Goal: Navigation & Orientation: Find specific page/section

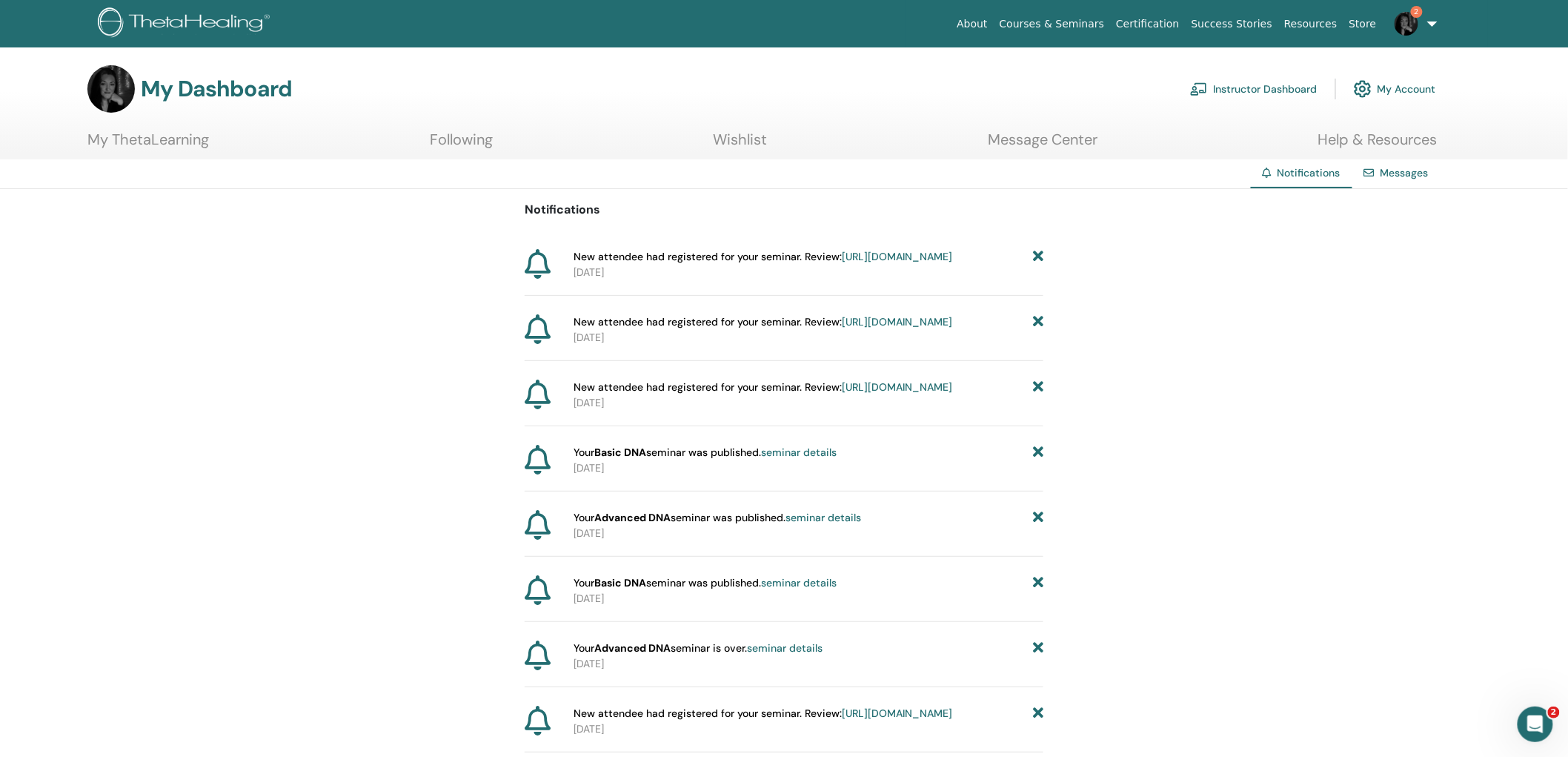
click at [1252, 87] on link "Instructor Dashboard" at bounding box center [1254, 88] width 127 height 32
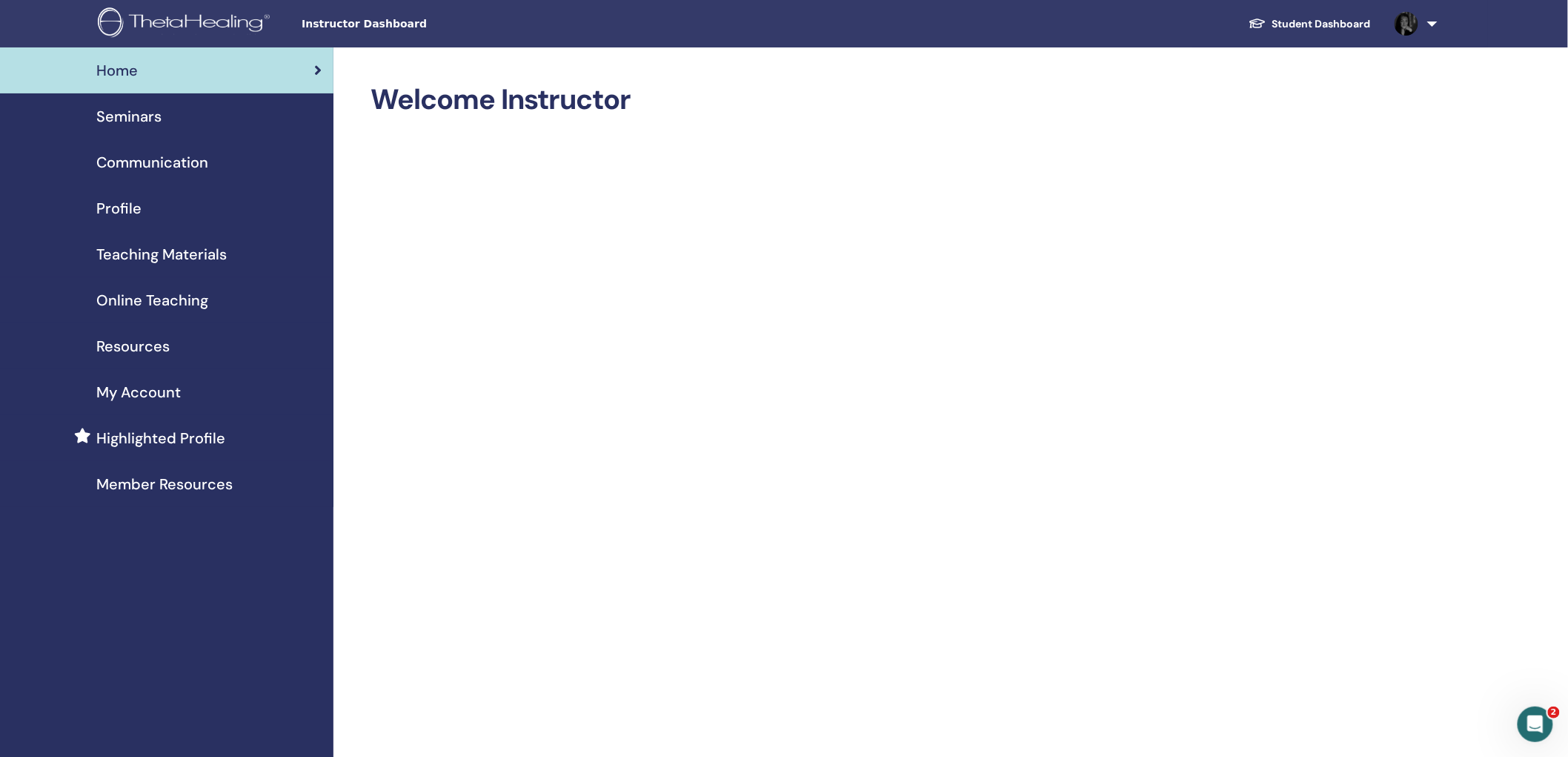
click at [113, 213] on span "Profile" at bounding box center [119, 208] width 45 height 22
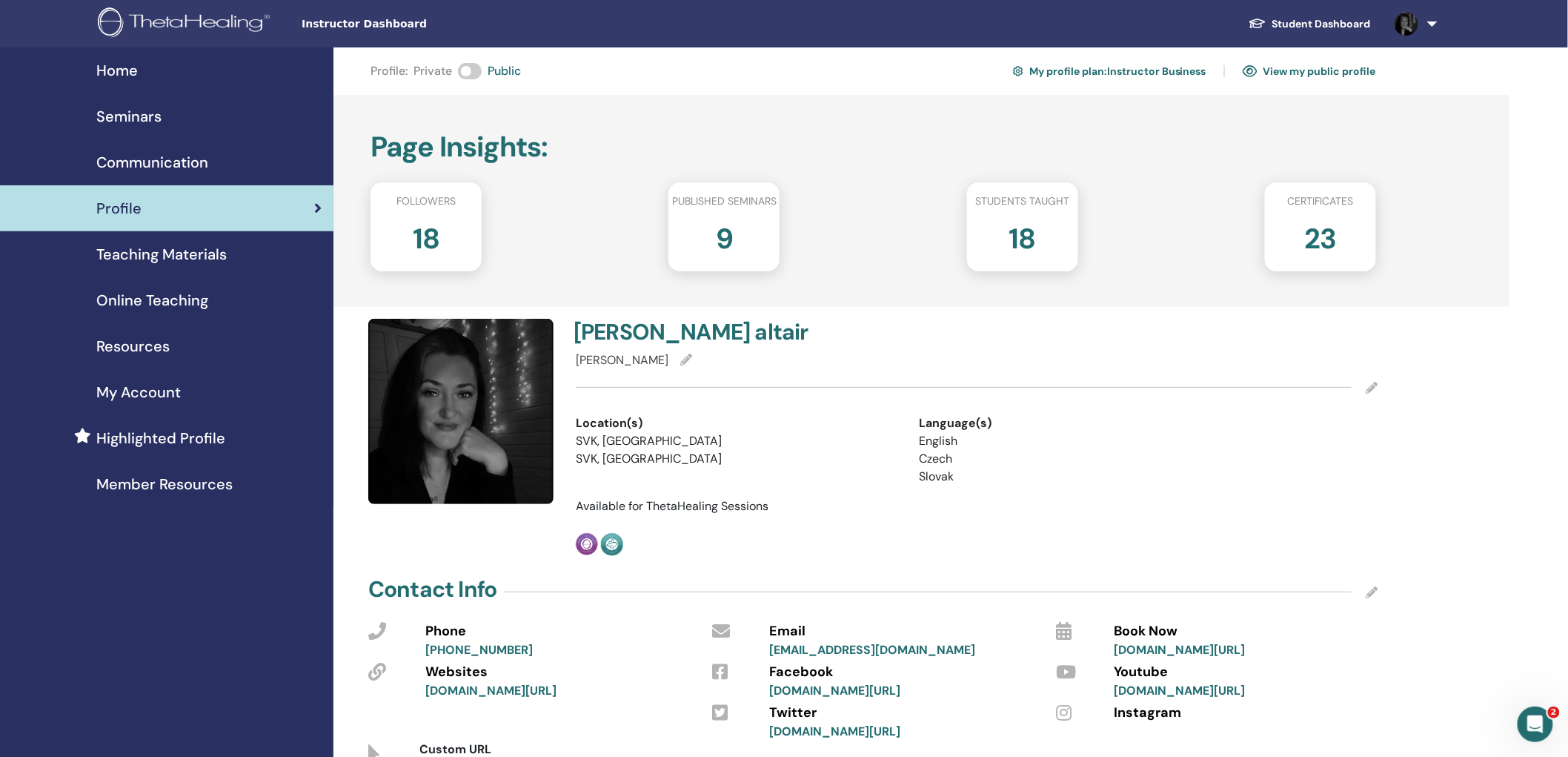
click at [150, 98] on link "Seminars" at bounding box center [167, 116] width 333 height 46
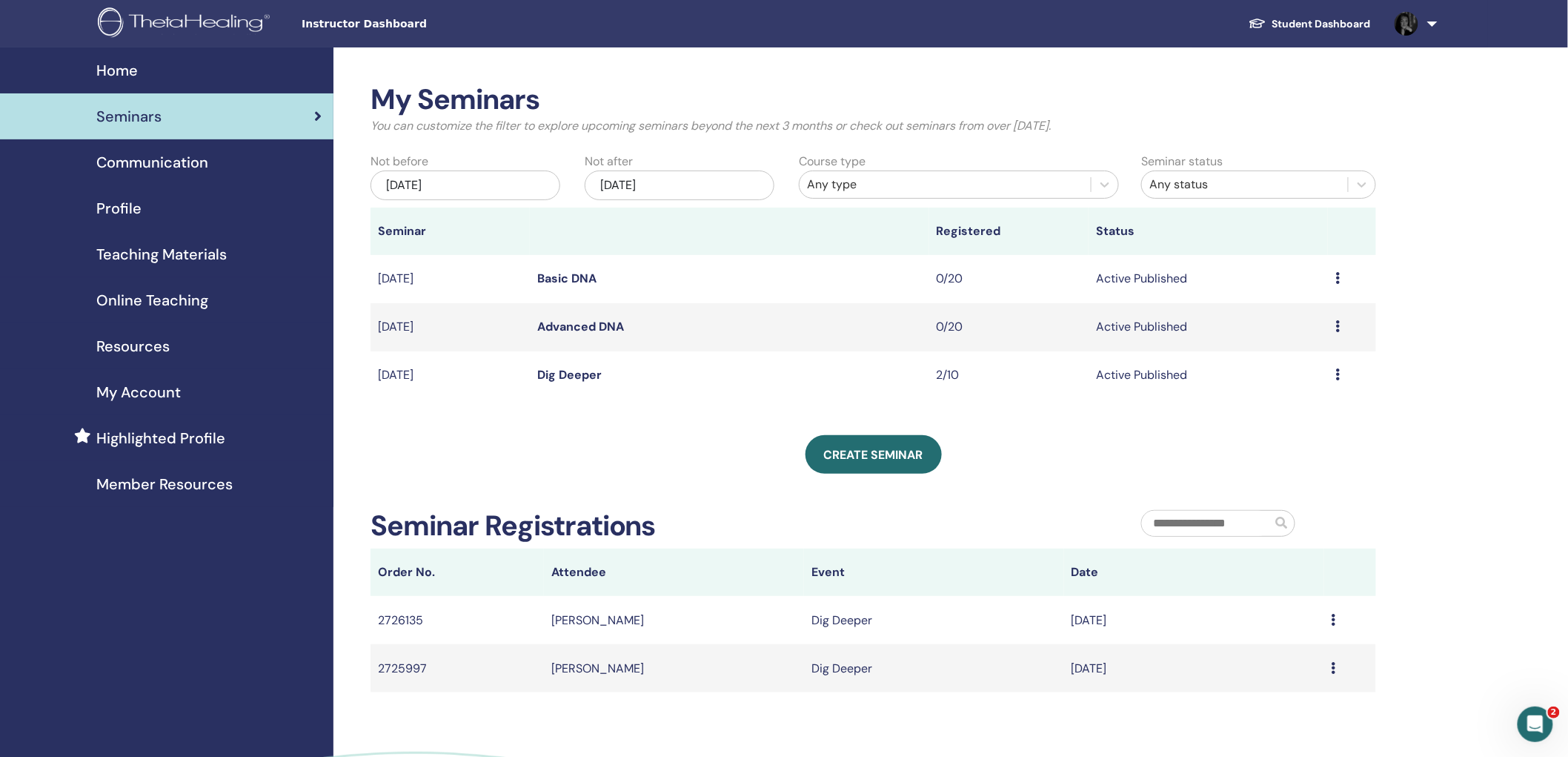
click at [1338, 376] on icon at bounding box center [1337, 374] width 5 height 12
click at [1419, 428] on div "My Seminars You can customize the filter to explore upcoming seminars beyond th…" at bounding box center [921, 474] width 1176 height 853
click at [1340, 373] on div "Preview Edit Attendees Cancel" at bounding box center [1352, 375] width 33 height 17
click at [1293, 386] on link "Preview" at bounding box center [1273, 384] width 42 height 16
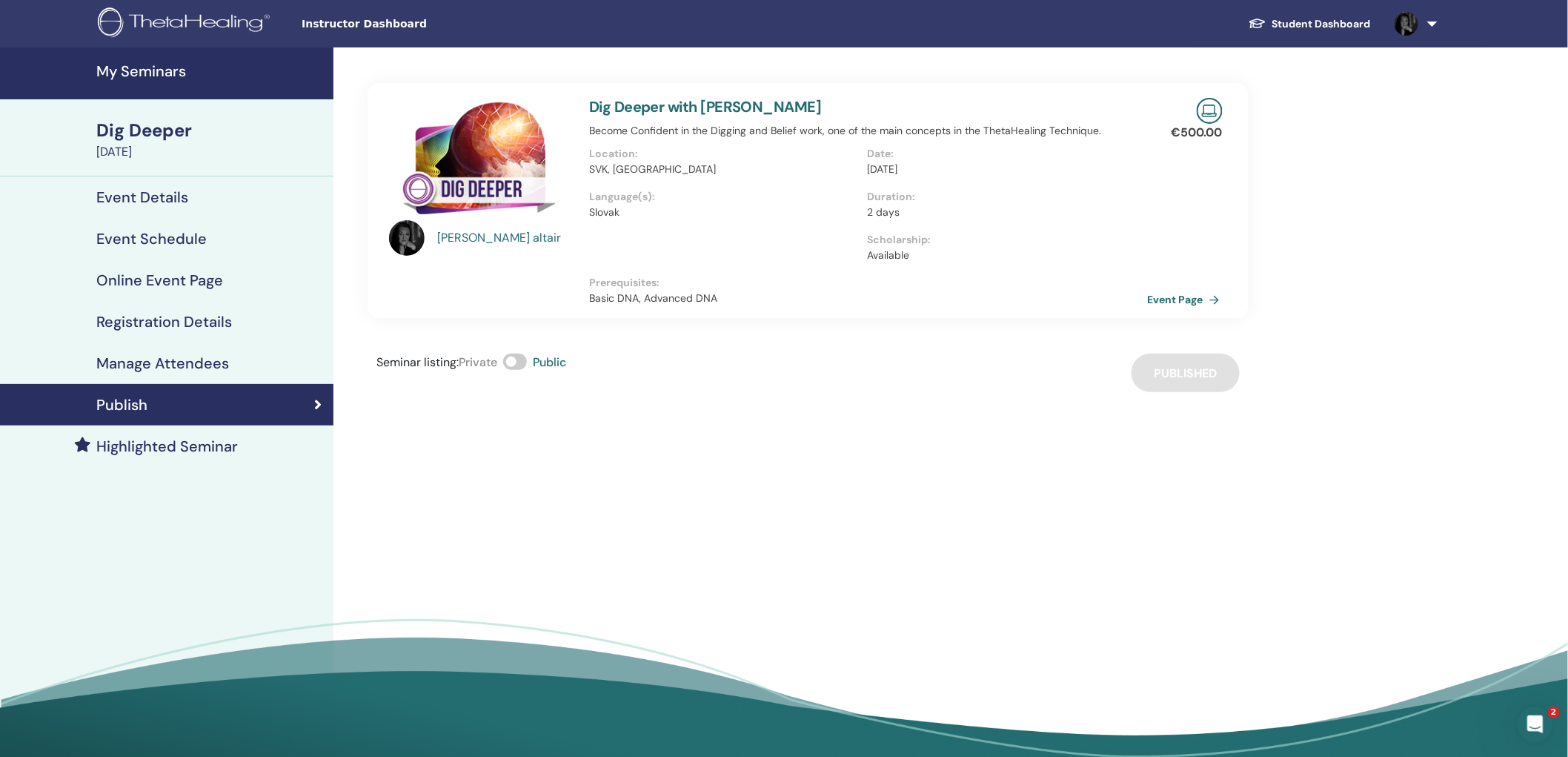
click at [1168, 298] on link "Event Page" at bounding box center [1187, 299] width 78 height 22
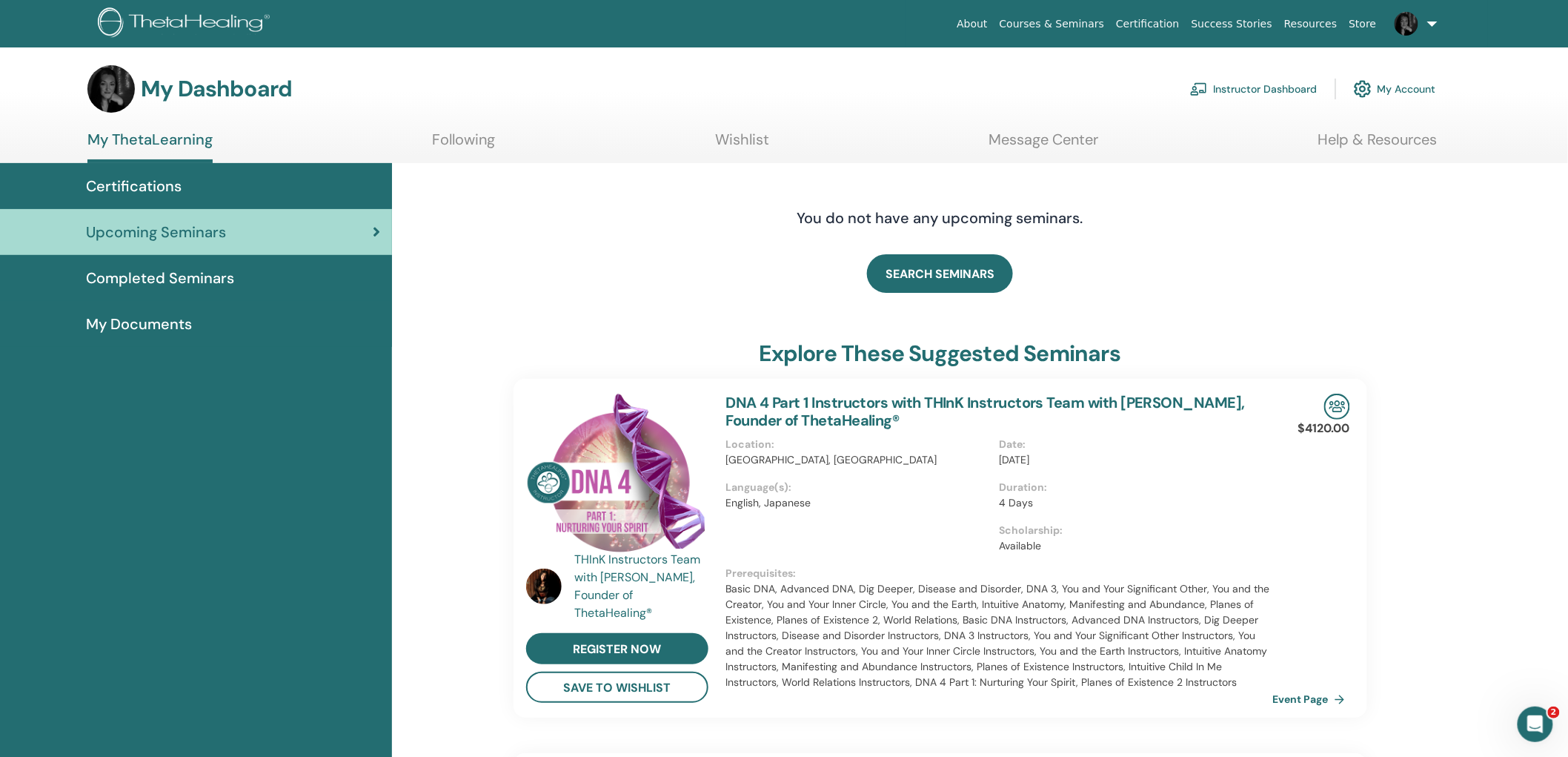
click at [1244, 84] on link "Instructor Dashboard" at bounding box center [1254, 88] width 127 height 32
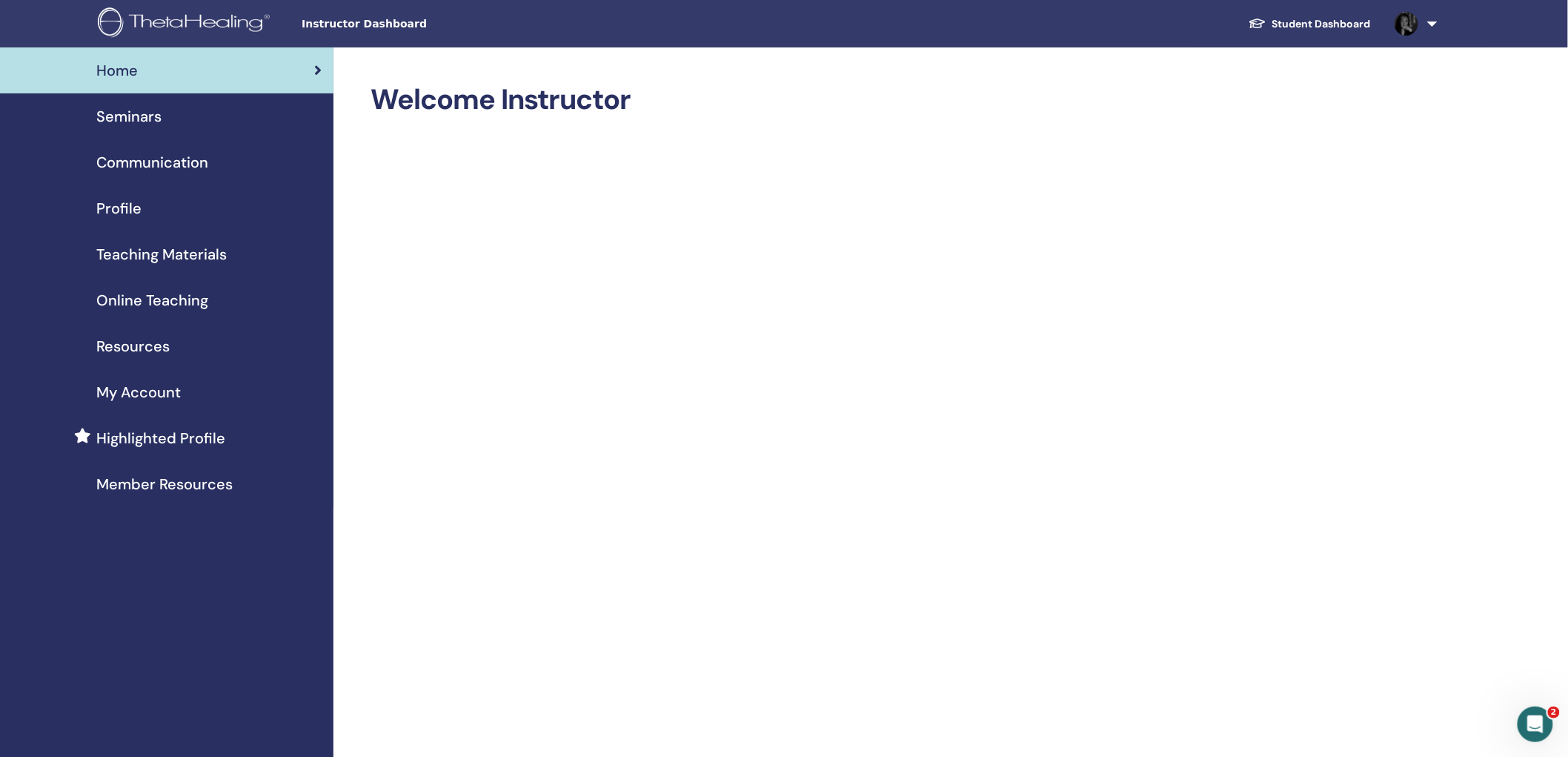
click at [127, 114] on span "Seminars" at bounding box center [129, 116] width 65 height 22
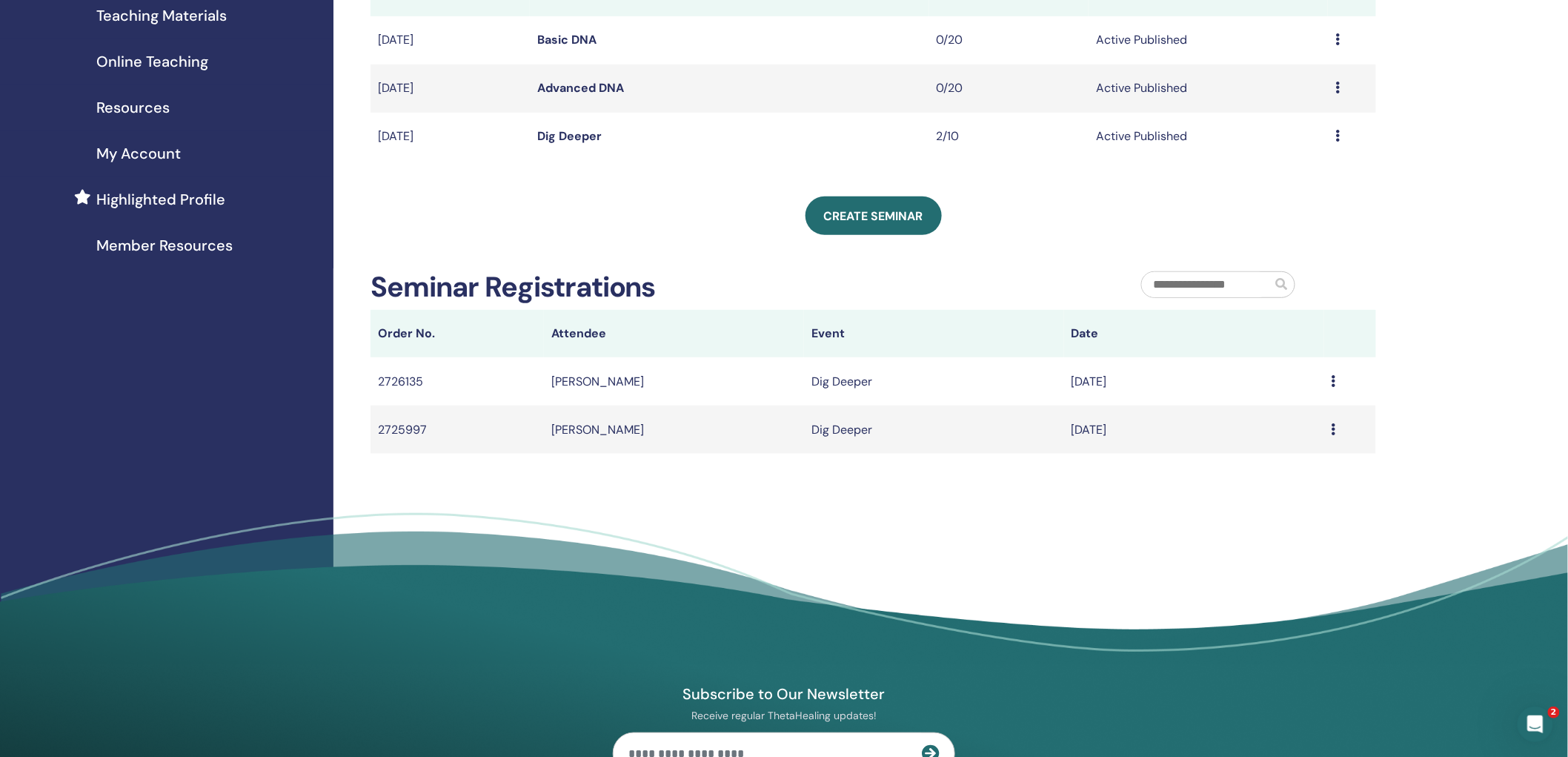
scroll to position [247, 0]
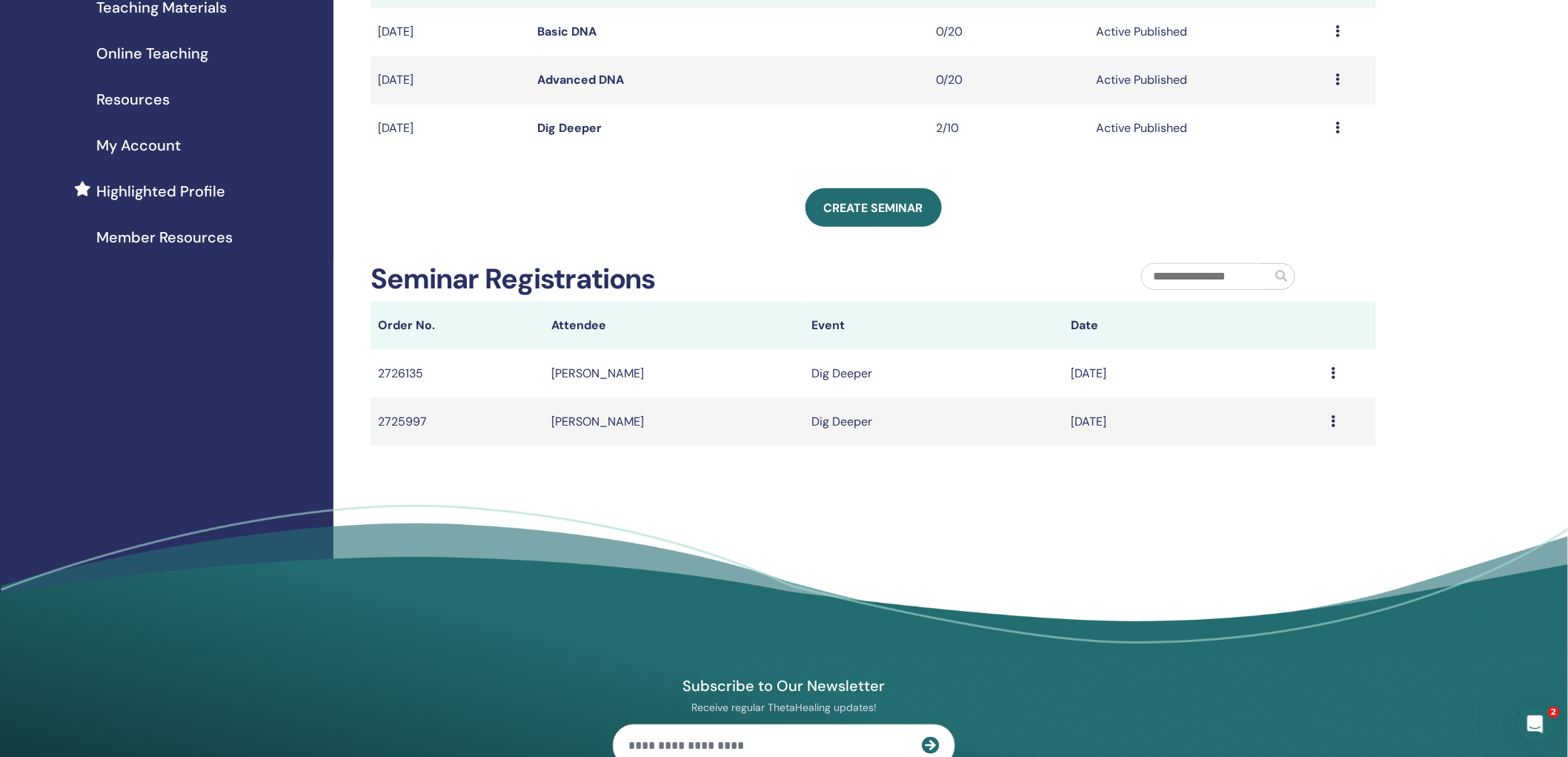
click at [1335, 372] on icon at bounding box center [1333, 372] width 5 height 12
click at [1423, 401] on div "My Seminars You can customize the filter to explore upcoming seminars beyond th…" at bounding box center [921, 227] width 1176 height 853
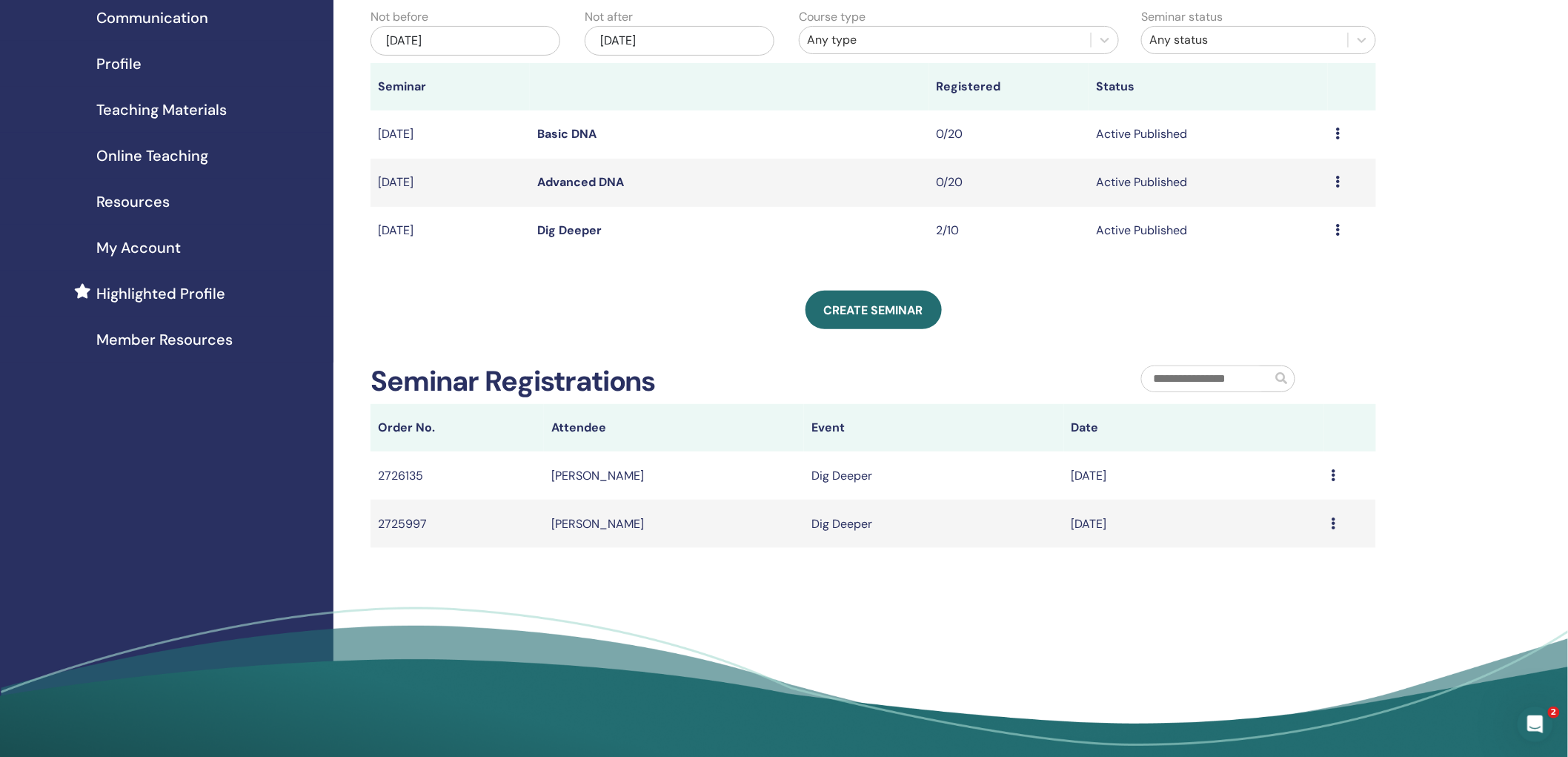
scroll to position [0, 0]
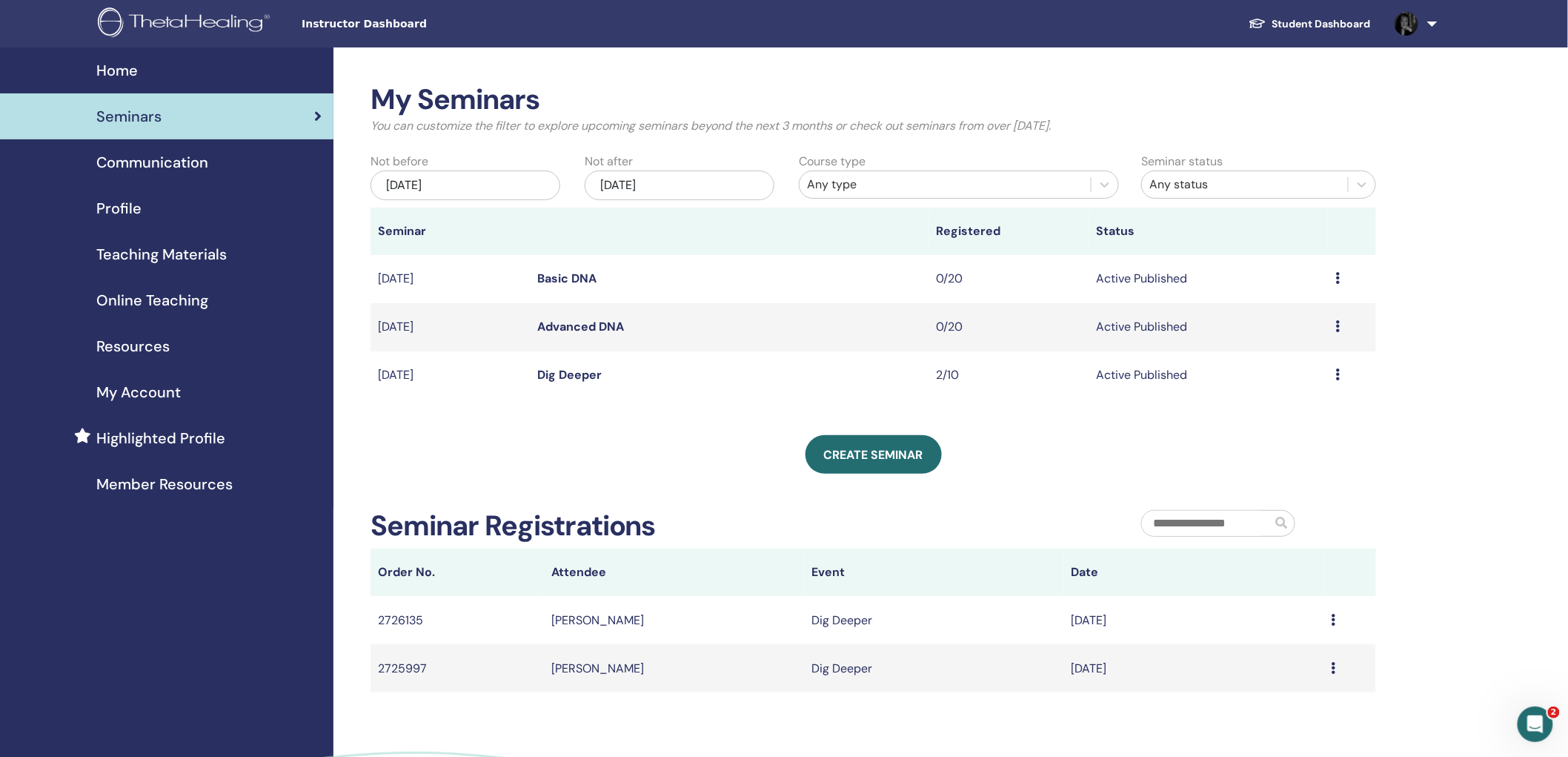
click at [507, 181] on div "Jun/14, 2025" at bounding box center [465, 185] width 190 height 29
click at [394, 230] on button "Previous Month" at bounding box center [390, 227] width 24 height 24
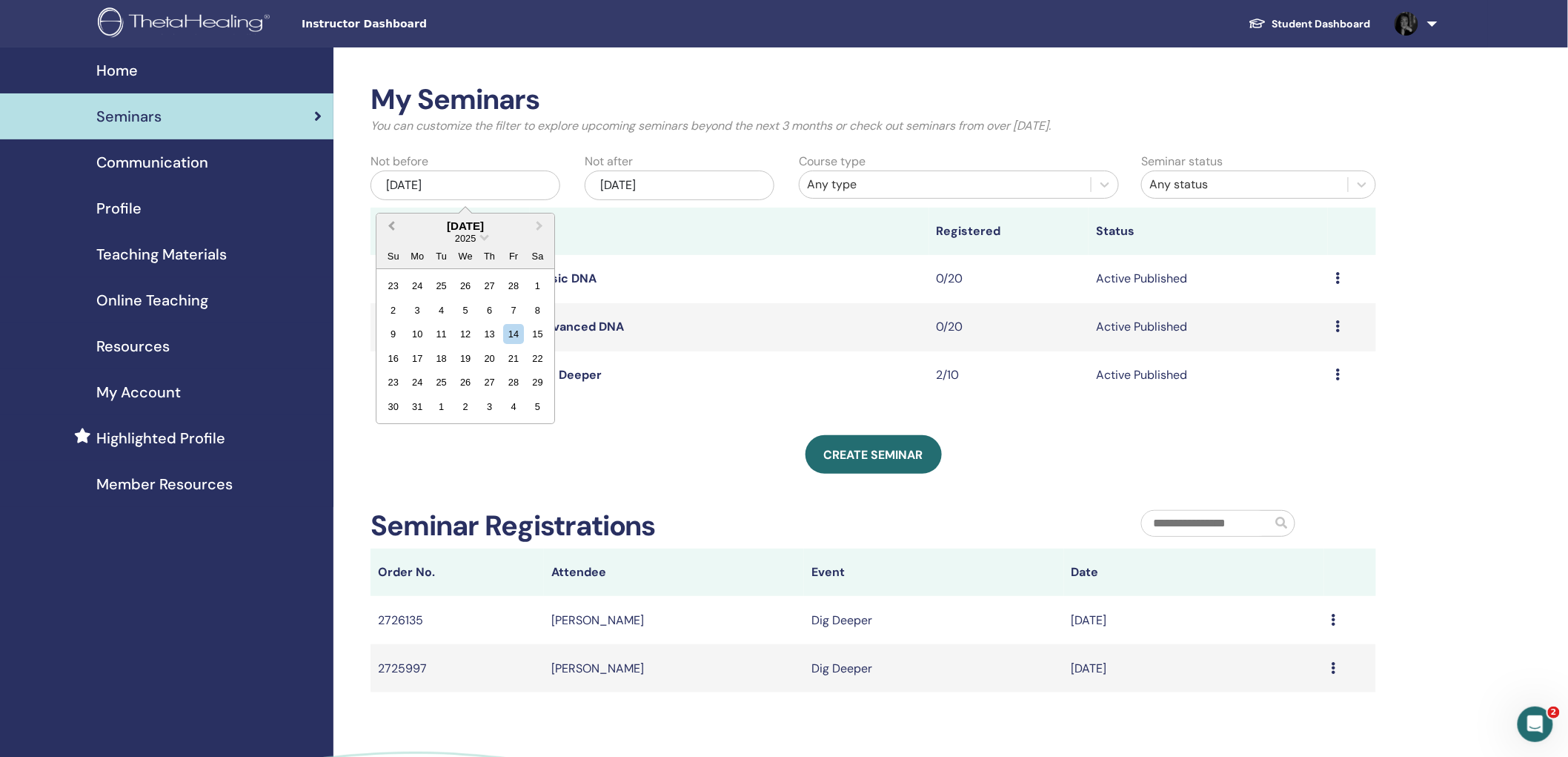
click at [394, 230] on button "Previous Month" at bounding box center [390, 227] width 24 height 24
click at [389, 294] on div "26" at bounding box center [393, 285] width 20 height 20
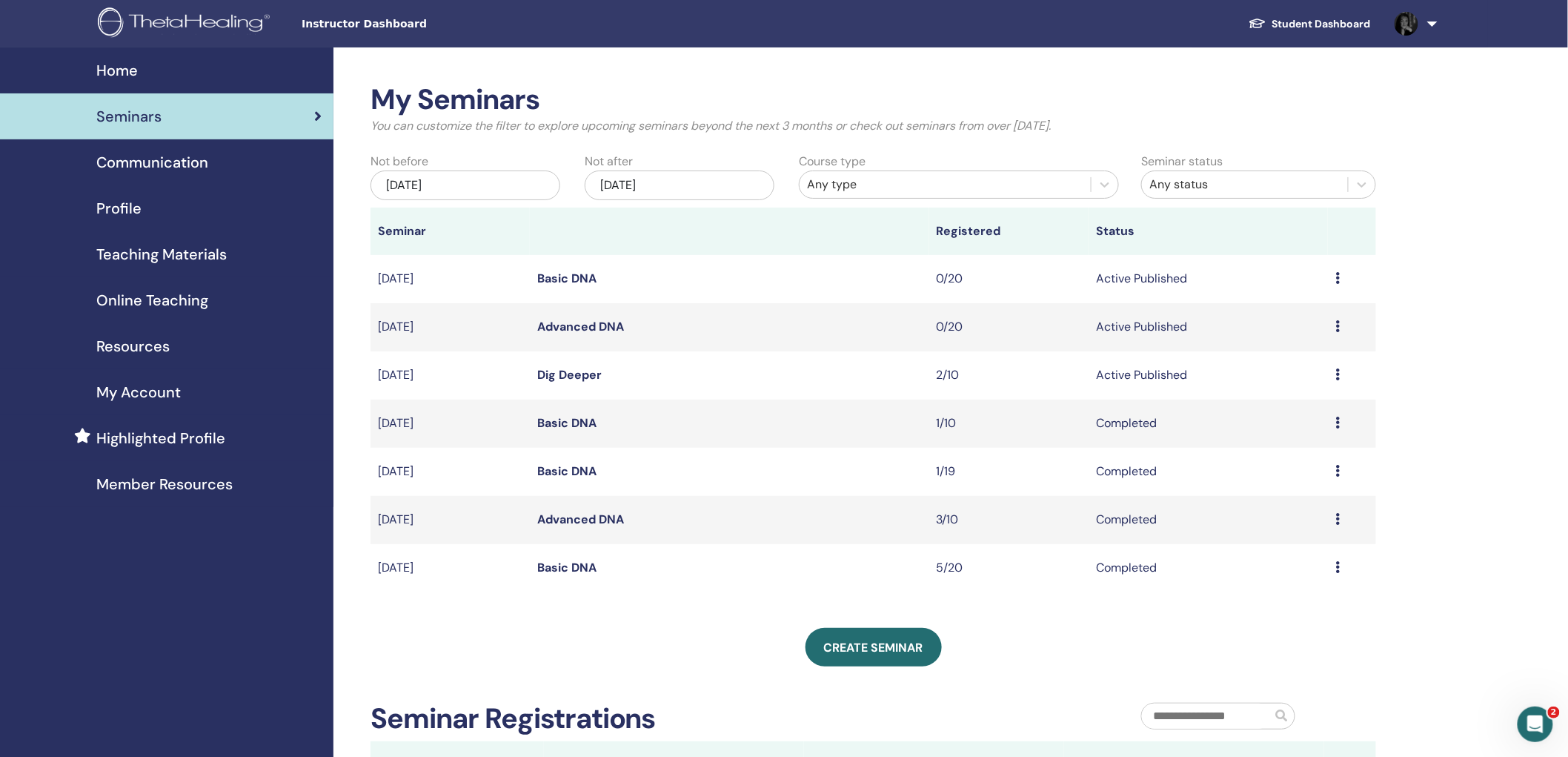
click at [1340, 420] on icon at bounding box center [1337, 422] width 5 height 12
click at [1342, 369] on div "Preview Edit Attendees Cancel" at bounding box center [1352, 375] width 33 height 17
click at [1442, 453] on div "My Seminars You can customize the filter to explore upcoming seminars beyond th…" at bounding box center [921, 570] width 1176 height 1045
click at [157, 248] on span "Teaching Materials" at bounding box center [162, 254] width 131 height 22
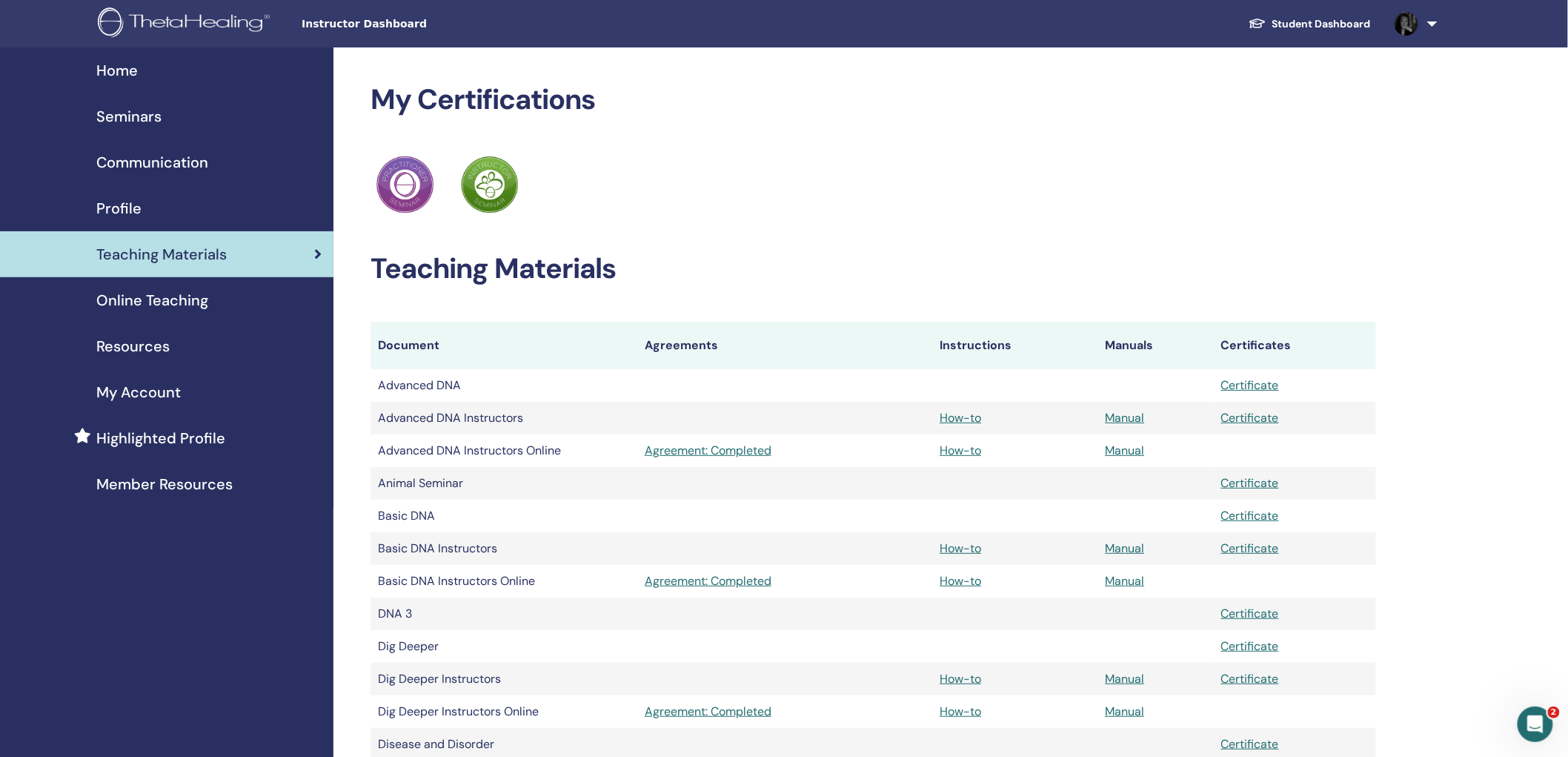
click at [176, 300] on span "Online Teaching" at bounding box center [153, 300] width 112 height 22
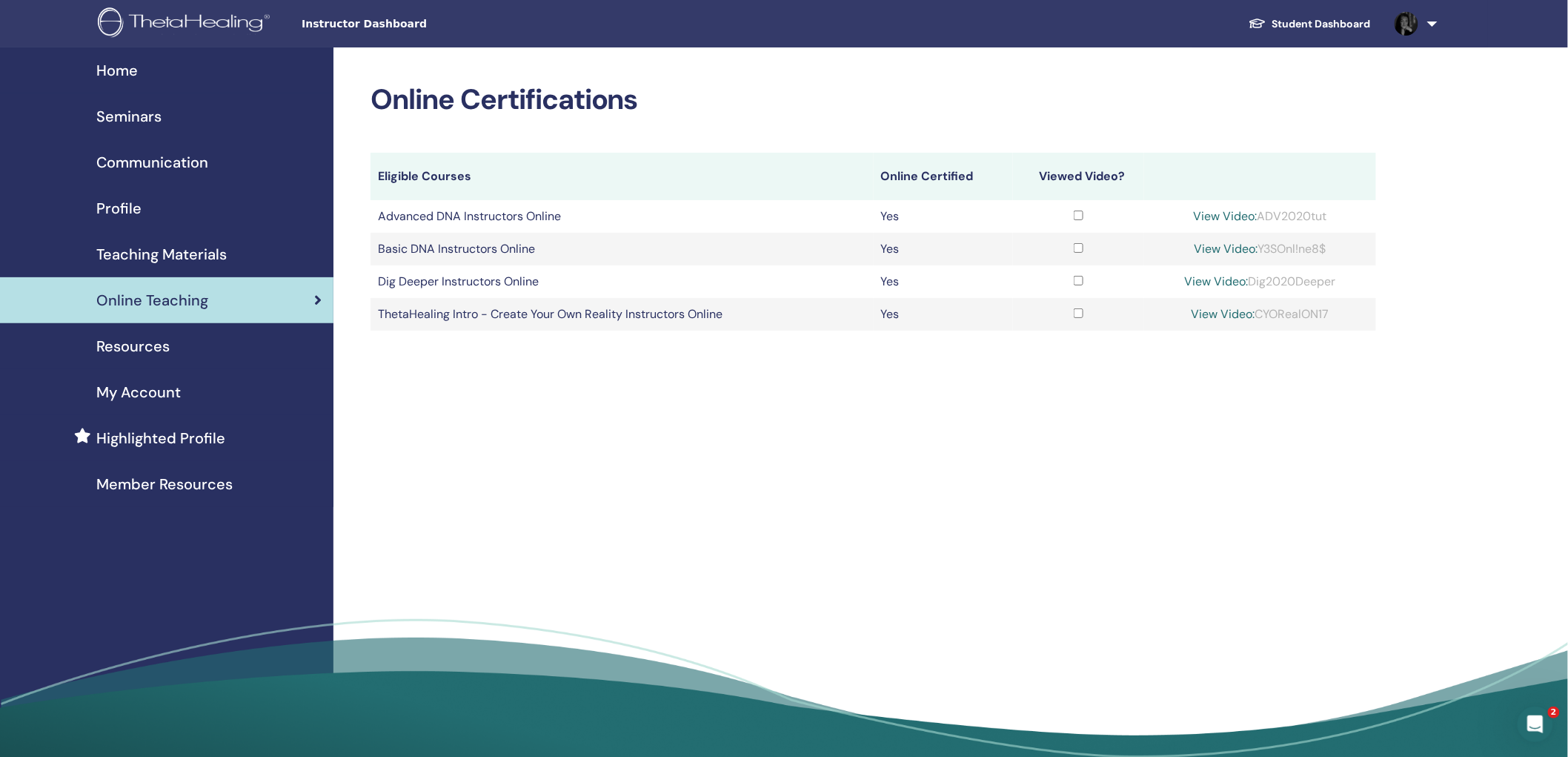
click at [182, 345] on div "Resources" at bounding box center [167, 346] width 309 height 22
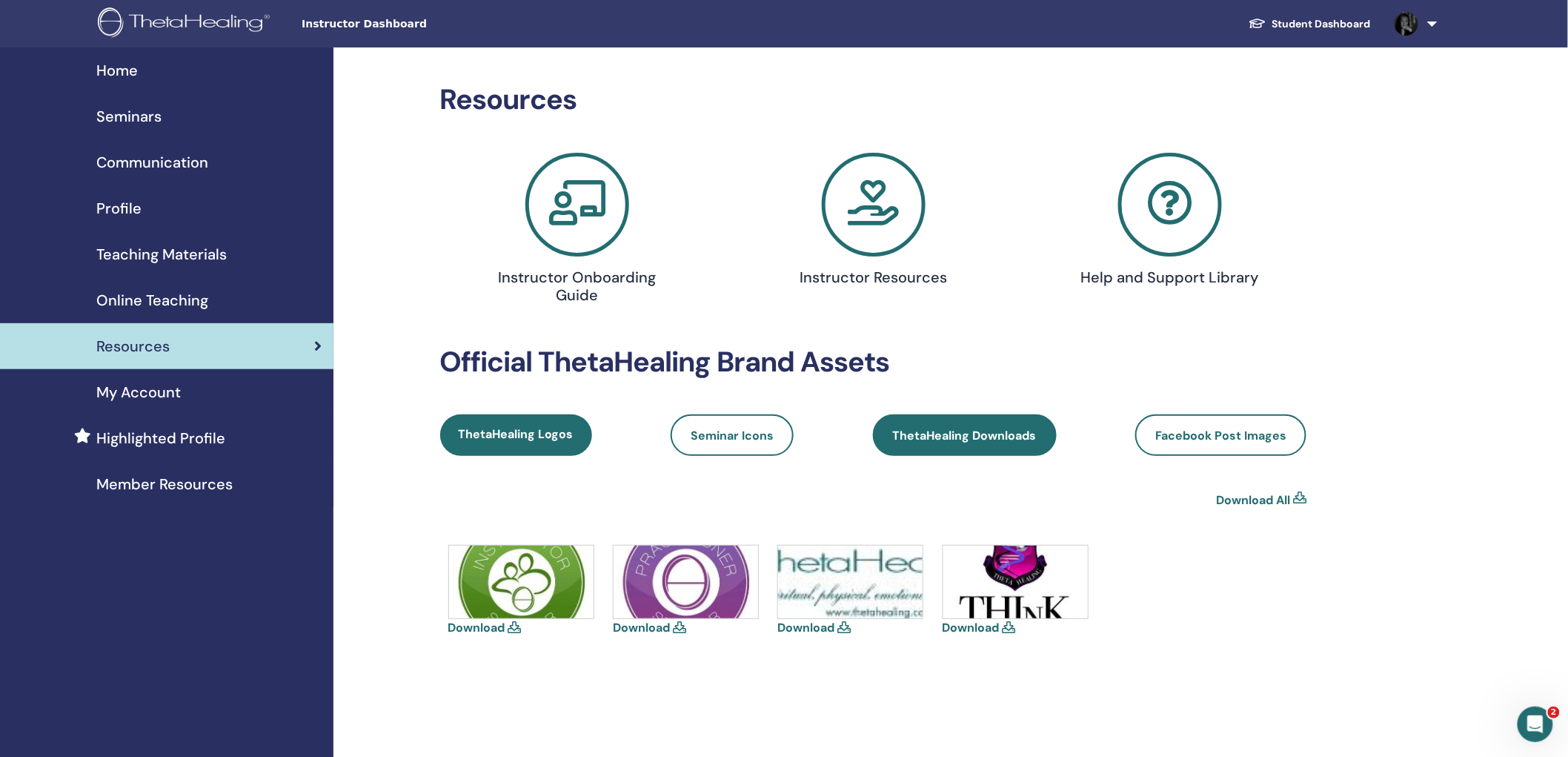
click at [974, 438] on span "ThetaHealing Downloads" at bounding box center [965, 435] width 144 height 16
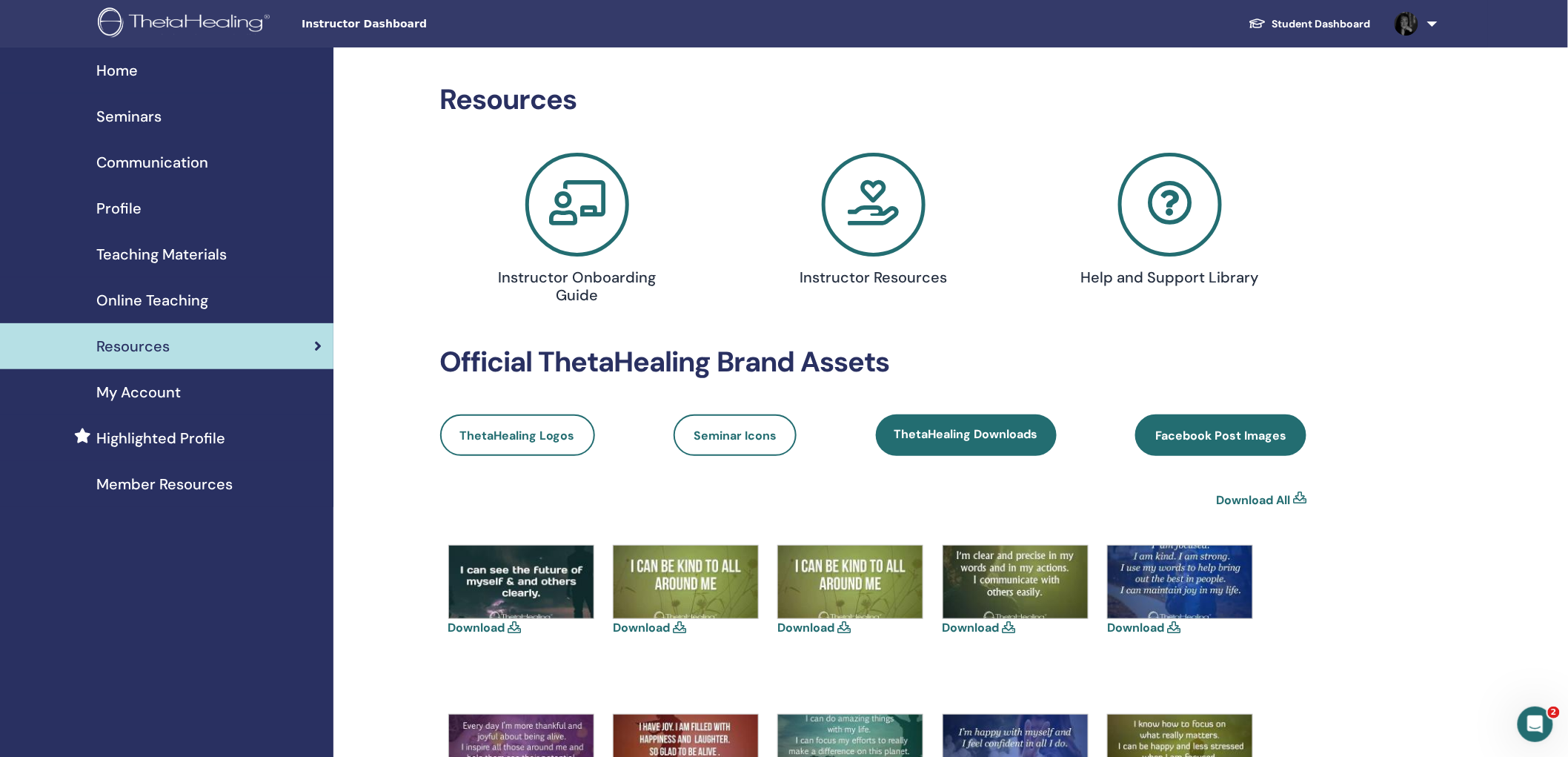
click at [1195, 431] on span "Facebook Post Images" at bounding box center [1221, 435] width 131 height 16
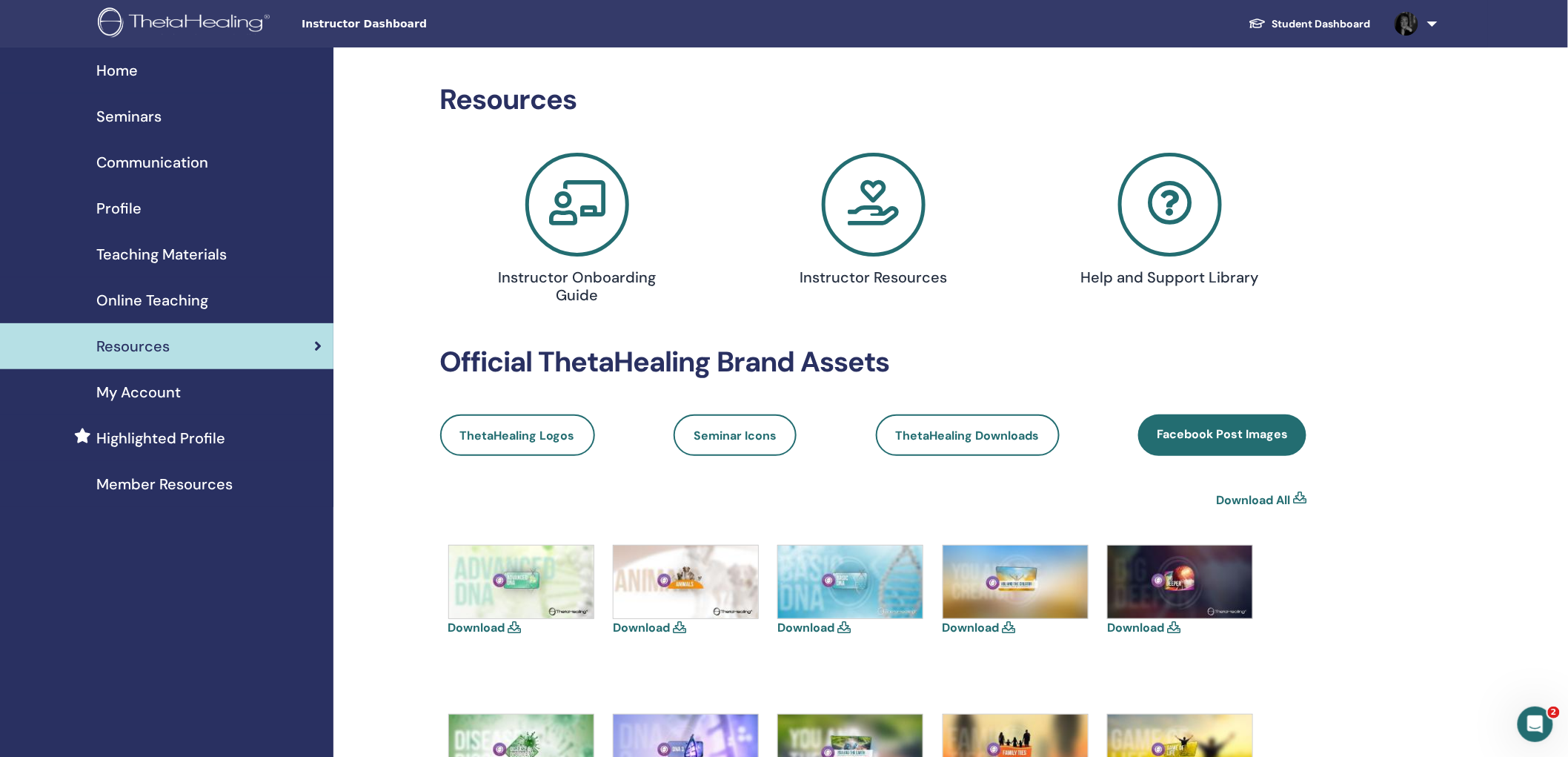
click at [1301, 17] on link "Student Dashboard" at bounding box center [1309, 24] width 146 height 28
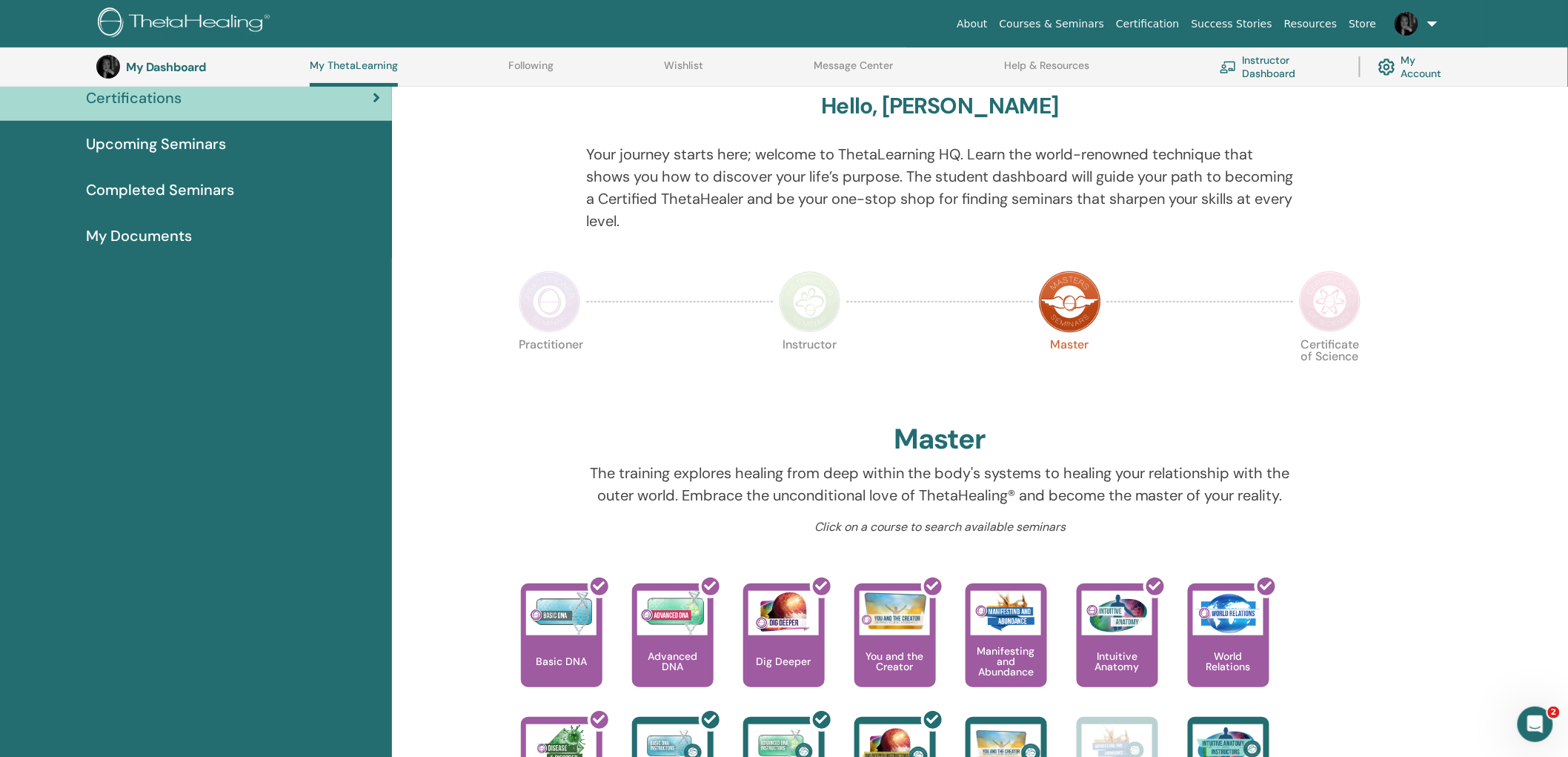
scroll to position [121, 0]
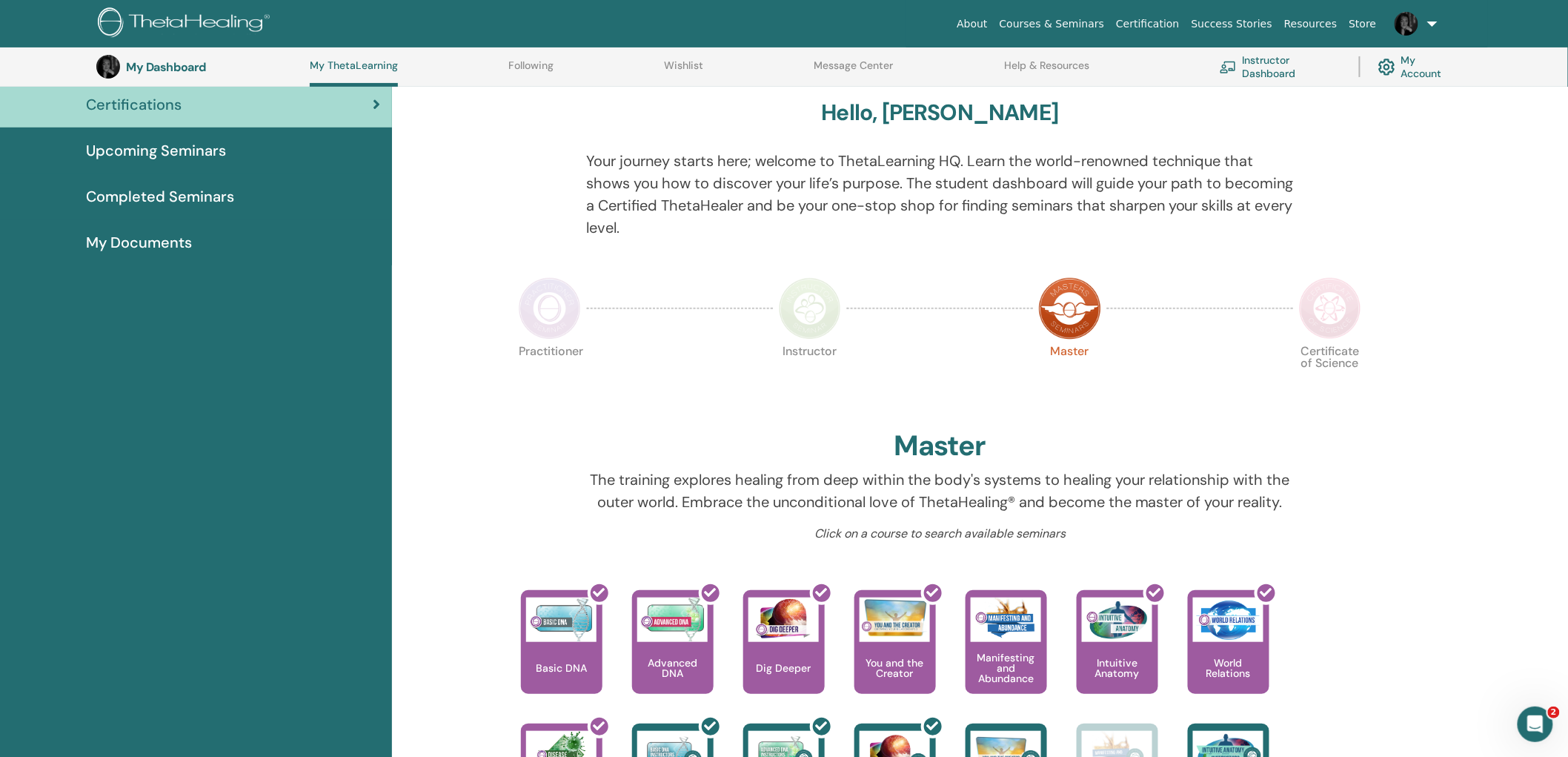
click at [136, 144] on span "Upcoming Seminars" at bounding box center [156, 150] width 140 height 22
